Goal: Find contact information: Find contact information

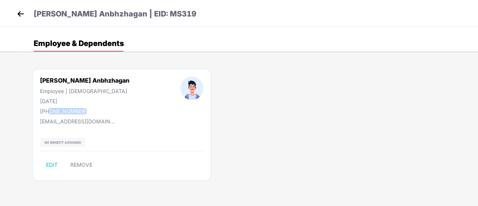
click at [22, 12] on img at bounding box center [20, 13] width 11 height 11
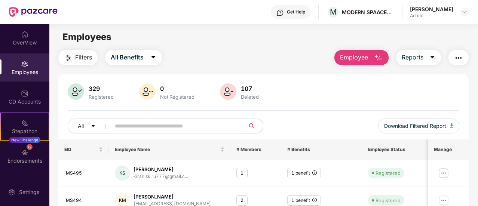
click at [134, 125] on input "text" at bounding box center [175, 126] width 120 height 11
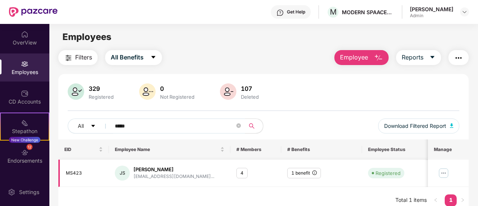
type input "*****"
click at [443, 173] on img at bounding box center [444, 173] width 12 height 12
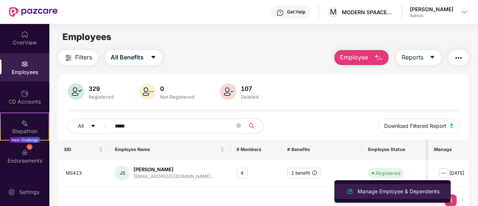
click at [381, 192] on div "Manage Employee & Dependents" at bounding box center [398, 192] width 85 height 8
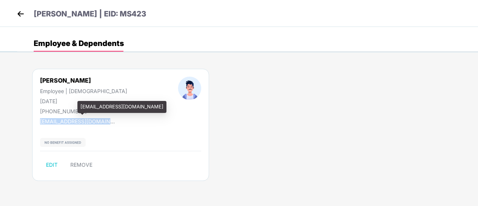
drag, startPoint x: 39, startPoint y: 120, endPoint x: 109, endPoint y: 124, distance: 69.7
click at [109, 124] on div "[PERSON_NAME] Employee | [DEMOGRAPHIC_DATA] [DATE] [PHONE_NUMBER] [EMAIL_ADDRES…" at bounding box center [120, 125] width 177 height 112
copy div "[EMAIL_ADDRESS][DOMAIN_NAME]"
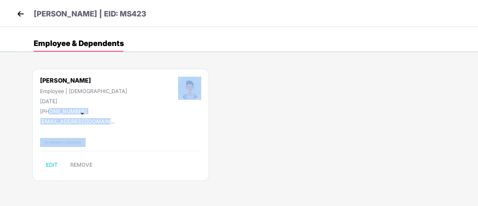
drag, startPoint x: 49, startPoint y: 110, endPoint x: 80, endPoint y: 113, distance: 31.6
click at [80, 52] on div "[PERSON_NAME] | EID: MS423 Employee & Dependents [PERSON_NAME] Employee | [DEMO…" at bounding box center [239, 26] width 478 height 52
click at [103, 105] on div "[PERSON_NAME] Employee | [DEMOGRAPHIC_DATA] [DATE] [PHONE_NUMBER]" at bounding box center [84, 96] width 138 height 38
drag, startPoint x: 82, startPoint y: 113, endPoint x: 191, endPoint y: 149, distance: 115.1
click at [120, 52] on div "[PERSON_NAME] | EID: MS423 Employee & Dependents [PERSON_NAME] Employee | [DEMO…" at bounding box center [239, 26] width 478 height 52
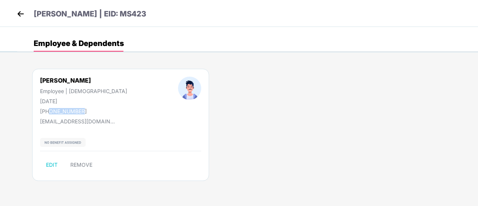
drag, startPoint x: 48, startPoint y: 111, endPoint x: 79, endPoint y: 109, distance: 30.8
click at [79, 109] on div "[PHONE_NUMBER]" at bounding box center [83, 111] width 87 height 6
copy div "7892563819"
